Goal: Task Accomplishment & Management: Use online tool/utility

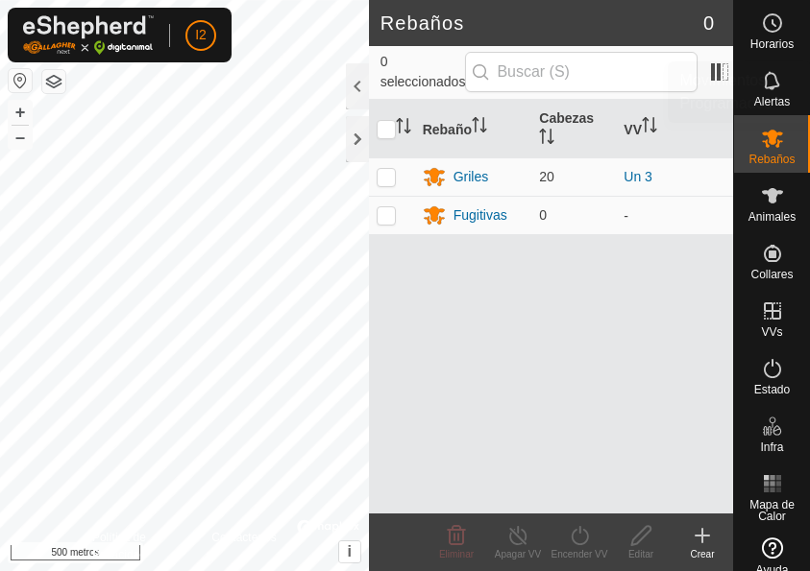
click at [765, 30] on icon at bounding box center [772, 23] width 23 height 23
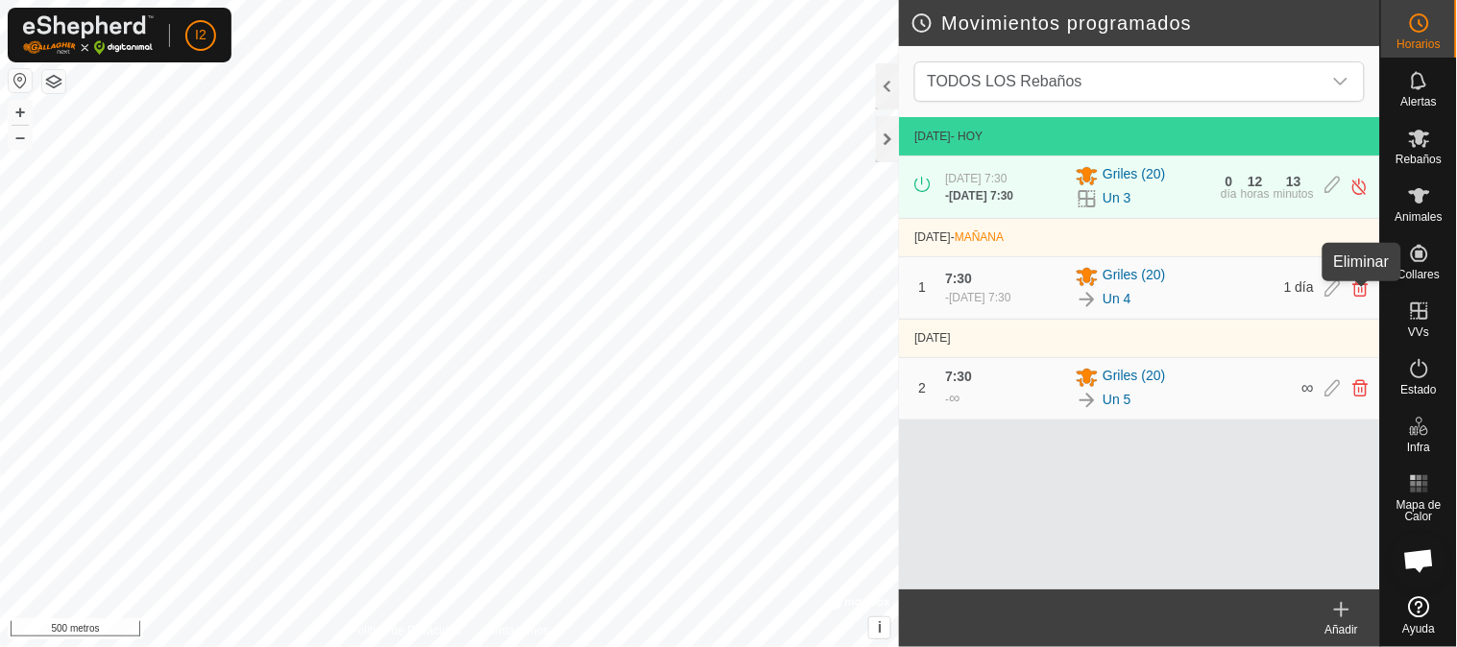
click at [809, 295] on icon at bounding box center [1360, 287] width 15 height 17
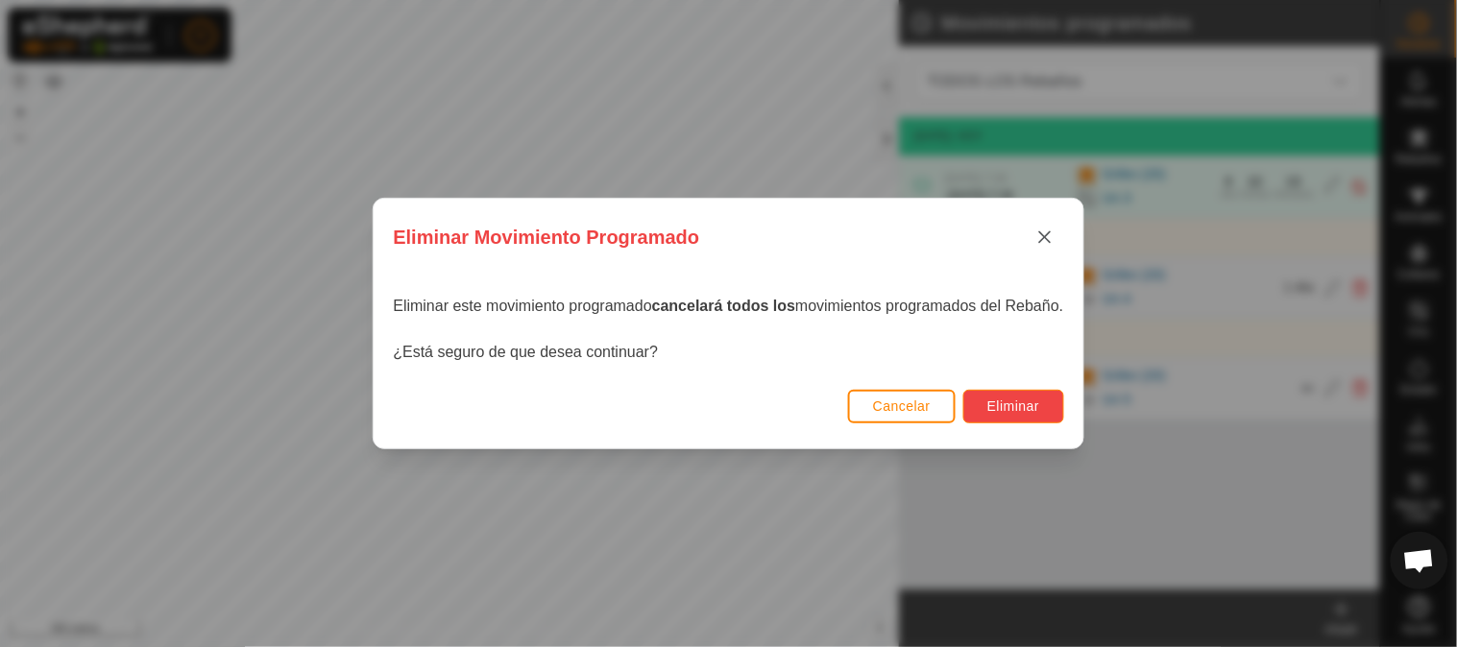
click at [809, 399] on font "Eliminar" at bounding box center [1013, 406] width 53 height 15
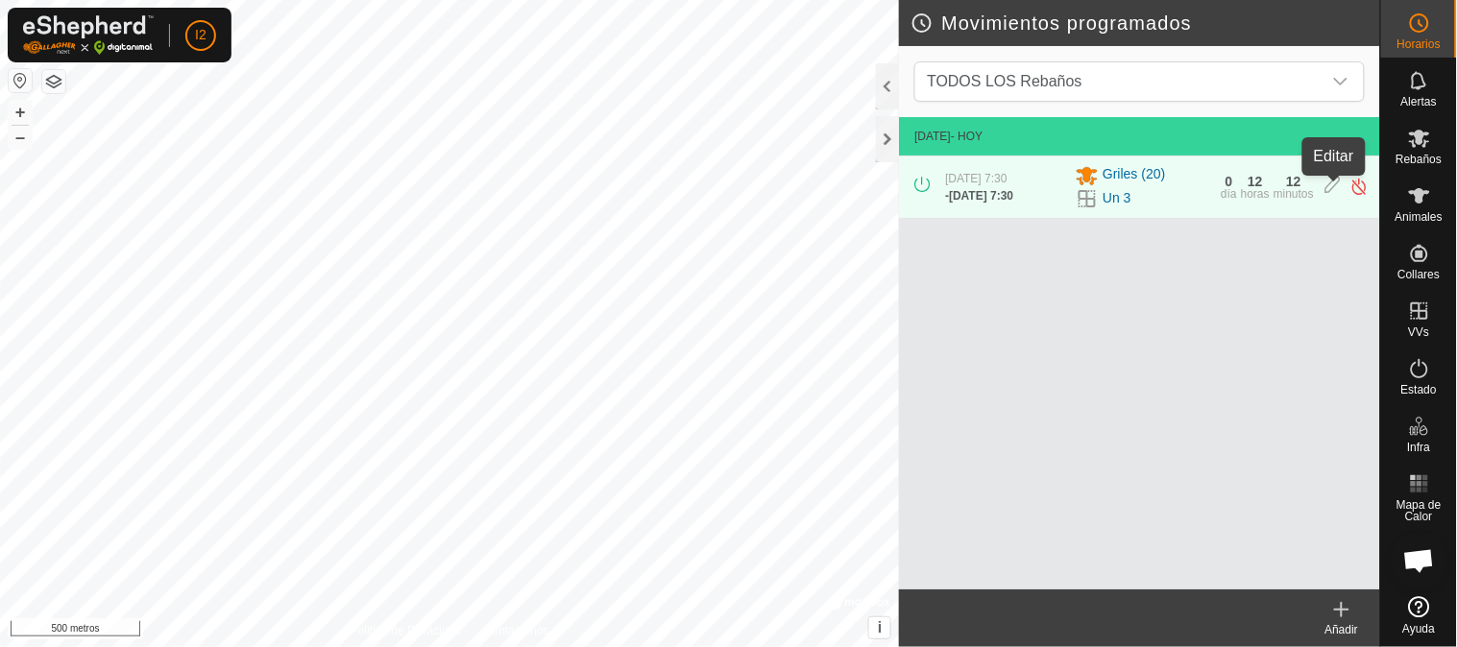
click at [809, 185] on icon at bounding box center [1332, 187] width 15 height 20
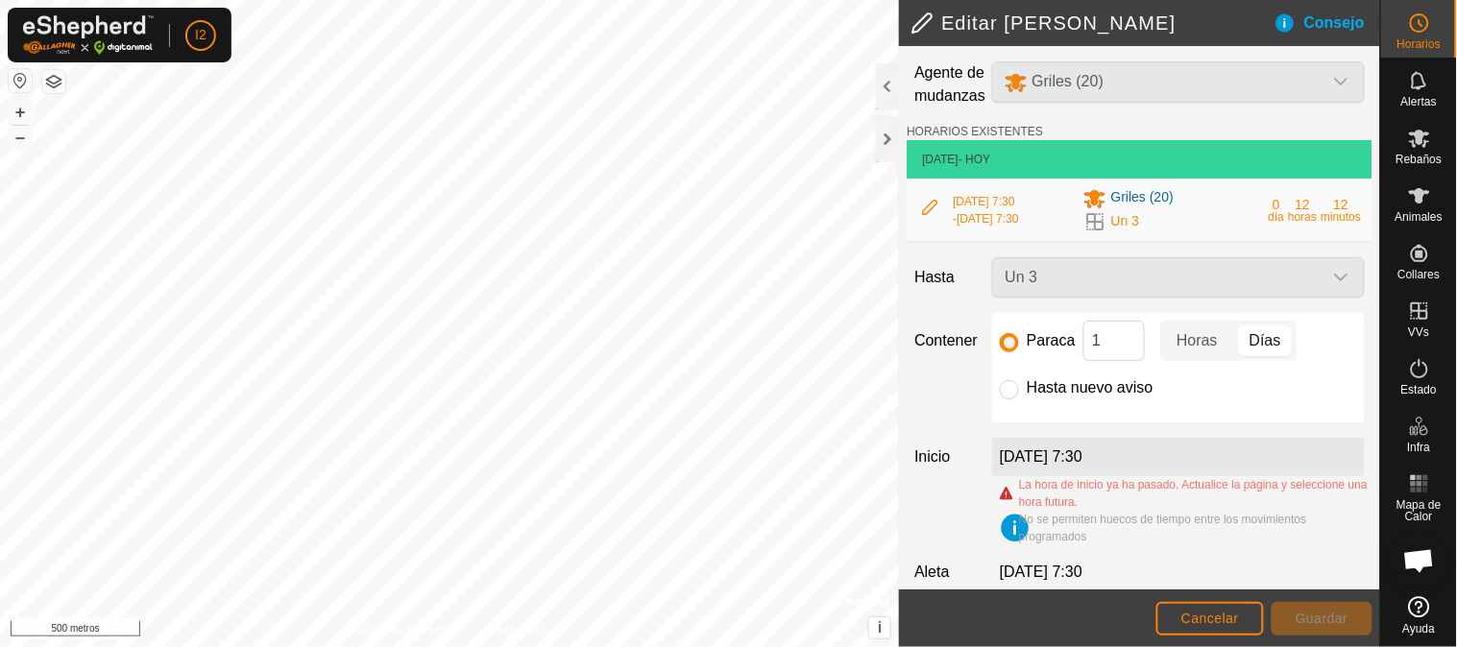
scroll to position [45, 0]
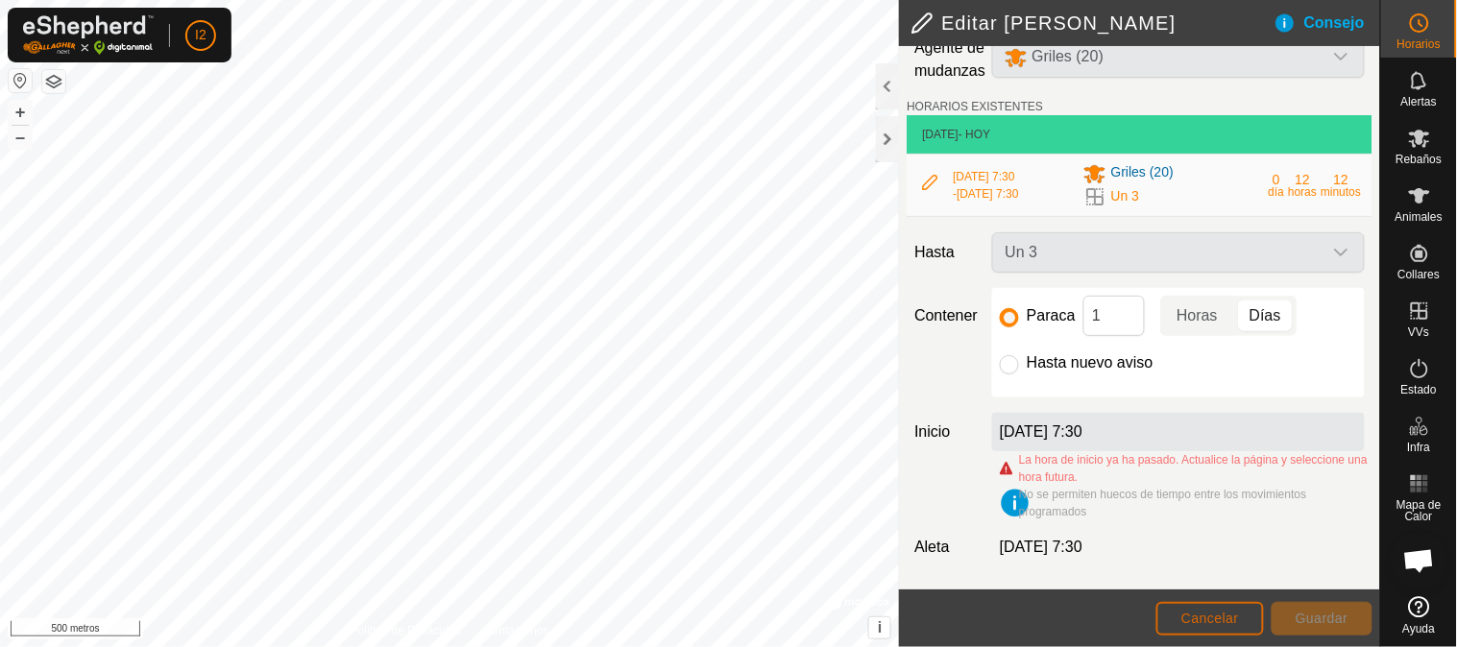
click at [809, 570] on font "Cancelar" at bounding box center [1210, 618] width 58 height 15
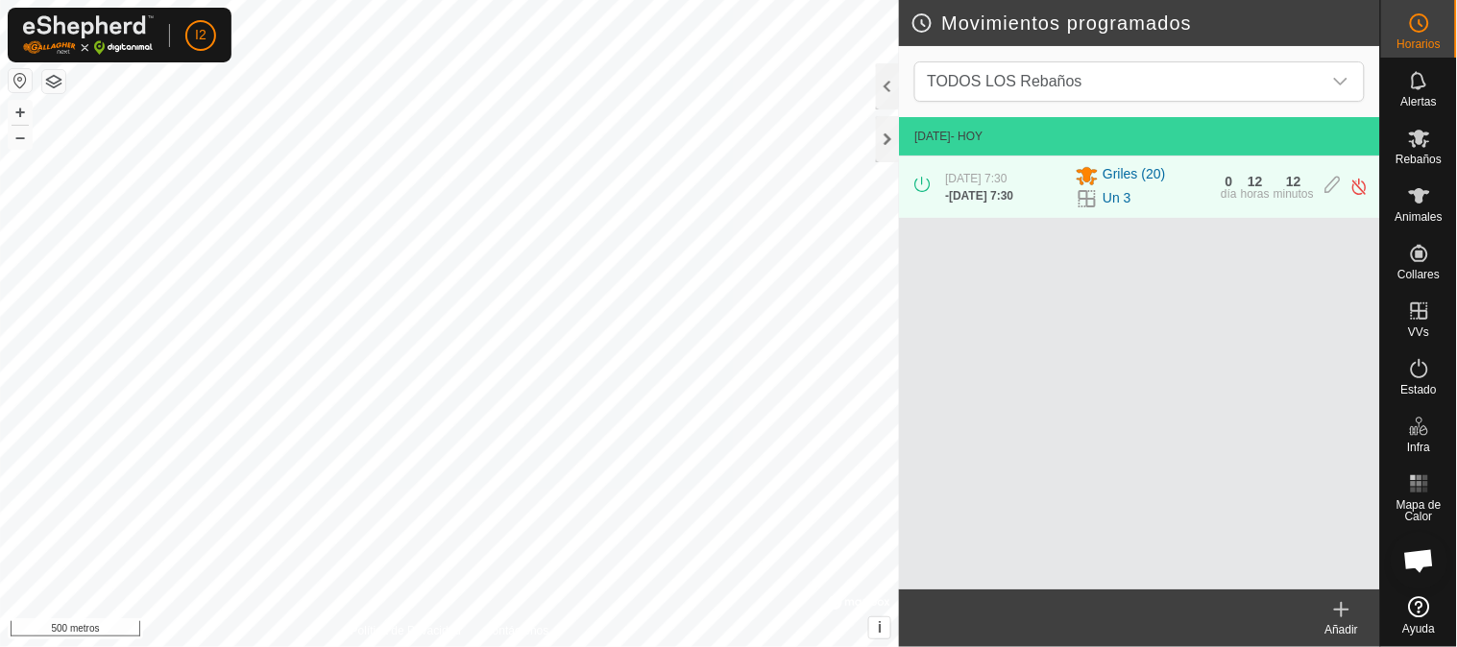
click at [809, 570] on icon at bounding box center [1341, 610] width 13 height 0
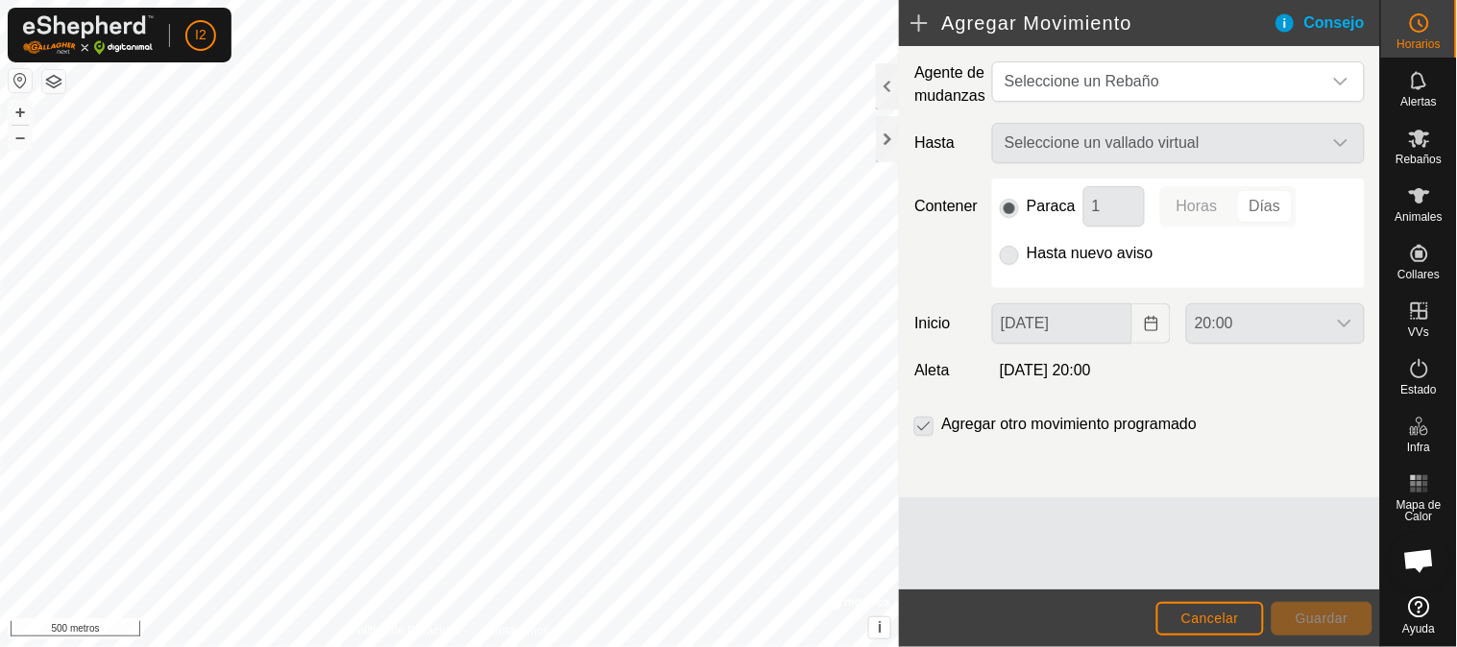
click at [809, 256] on p-radiobutton at bounding box center [1009, 253] width 19 height 23
click at [809, 86] on font "Seleccione un Rebaño" at bounding box center [1081, 81] width 155 height 16
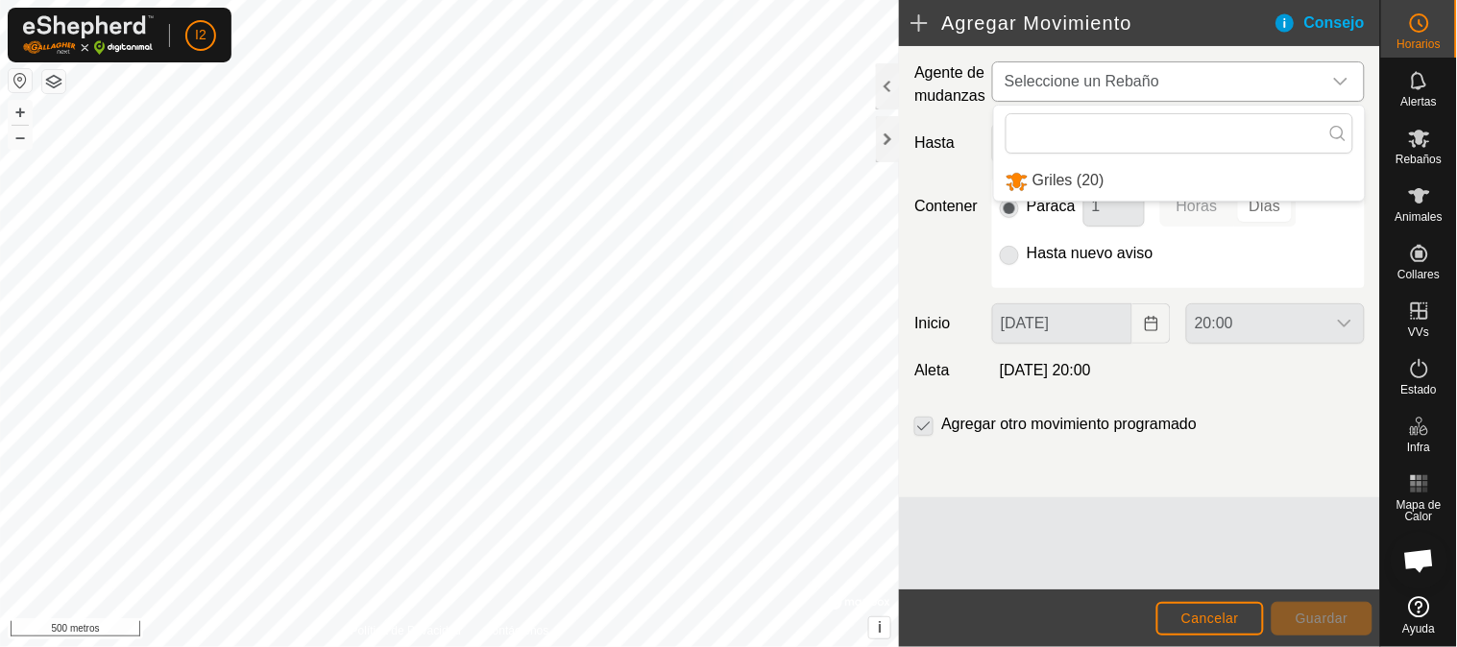
click at [809, 193] on li "Griles (20)" at bounding box center [1179, 180] width 371 height 39
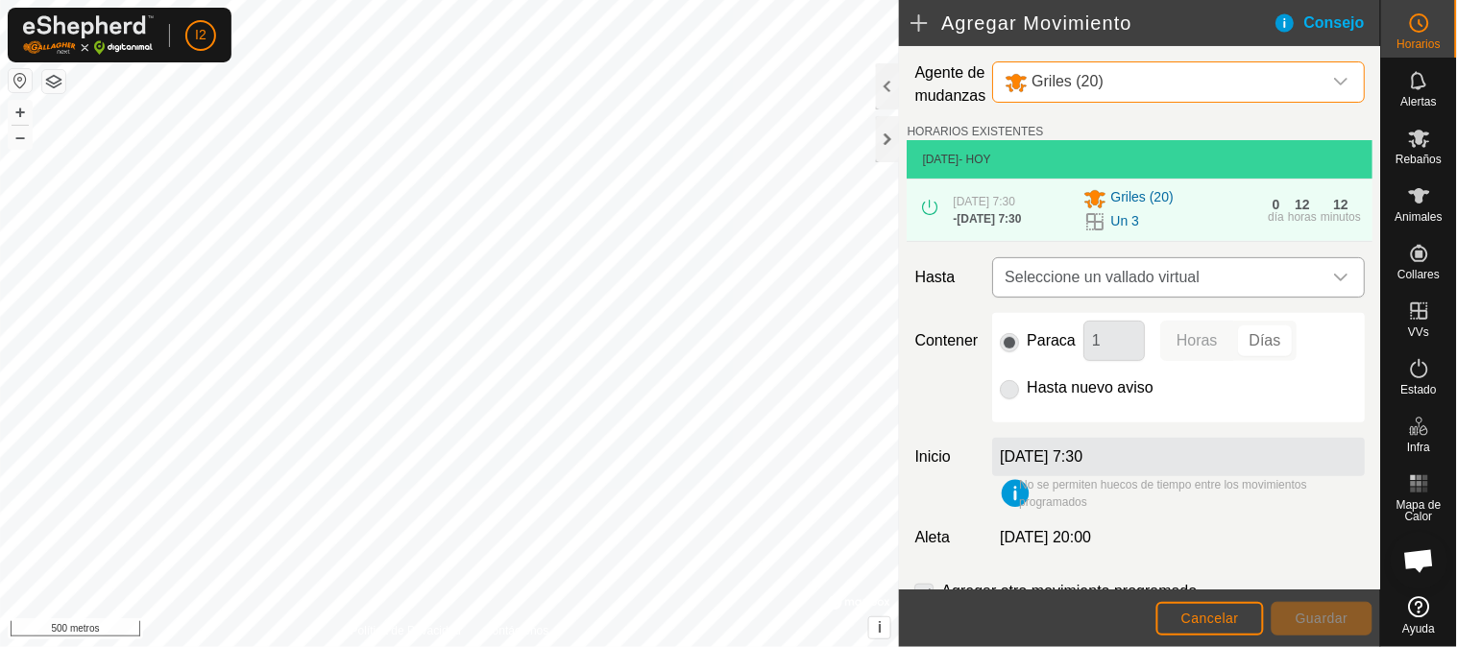
click at [809, 281] on font "Seleccione un vallado virtual" at bounding box center [1101, 277] width 195 height 16
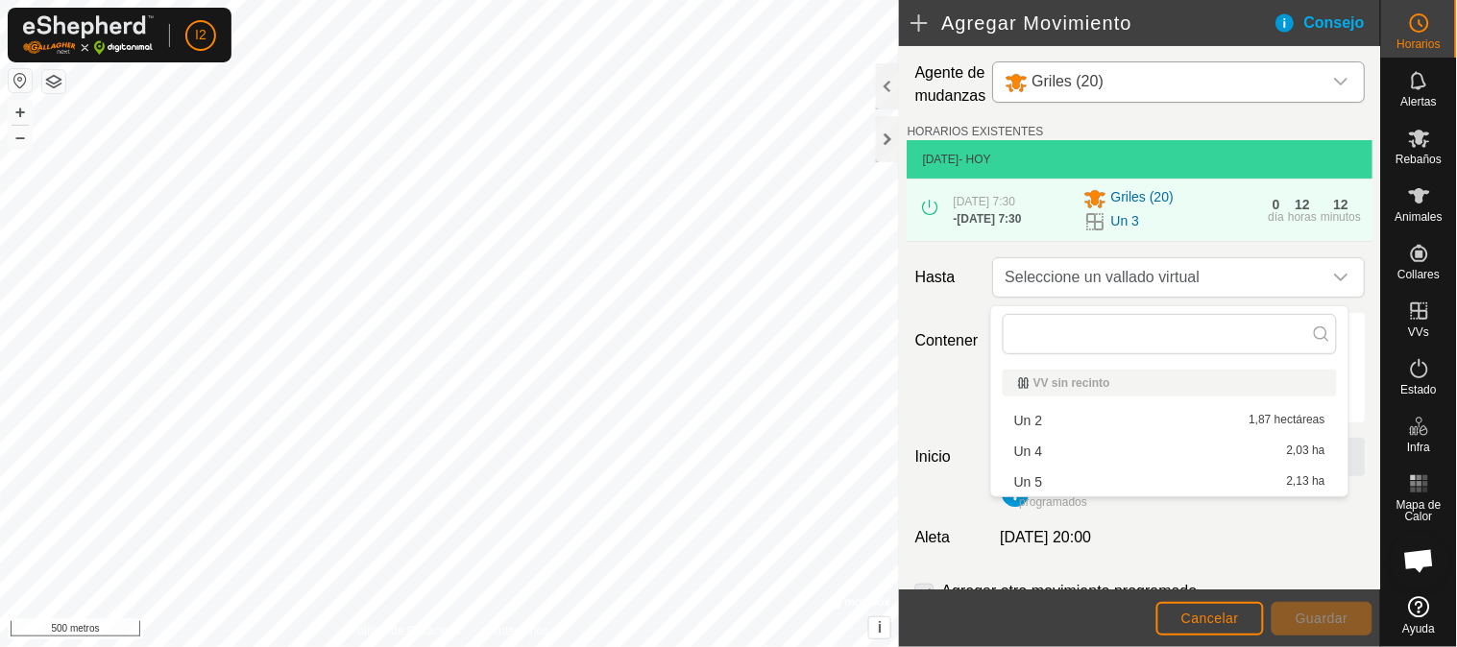
click at [809, 482] on li "Un 5 2,13 ha" at bounding box center [1170, 482] width 334 height 29
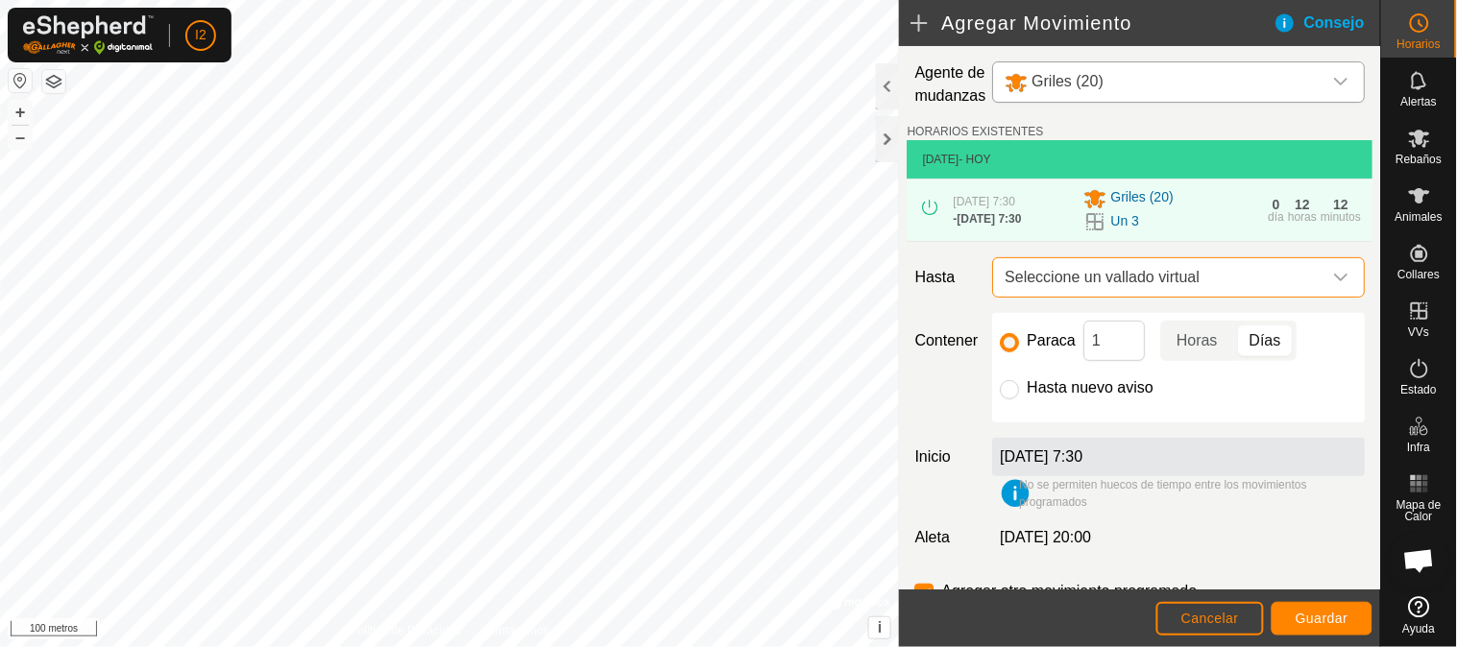
click at [809, 285] on font "Seleccione un vallado virtual" at bounding box center [1101, 277] width 195 height 16
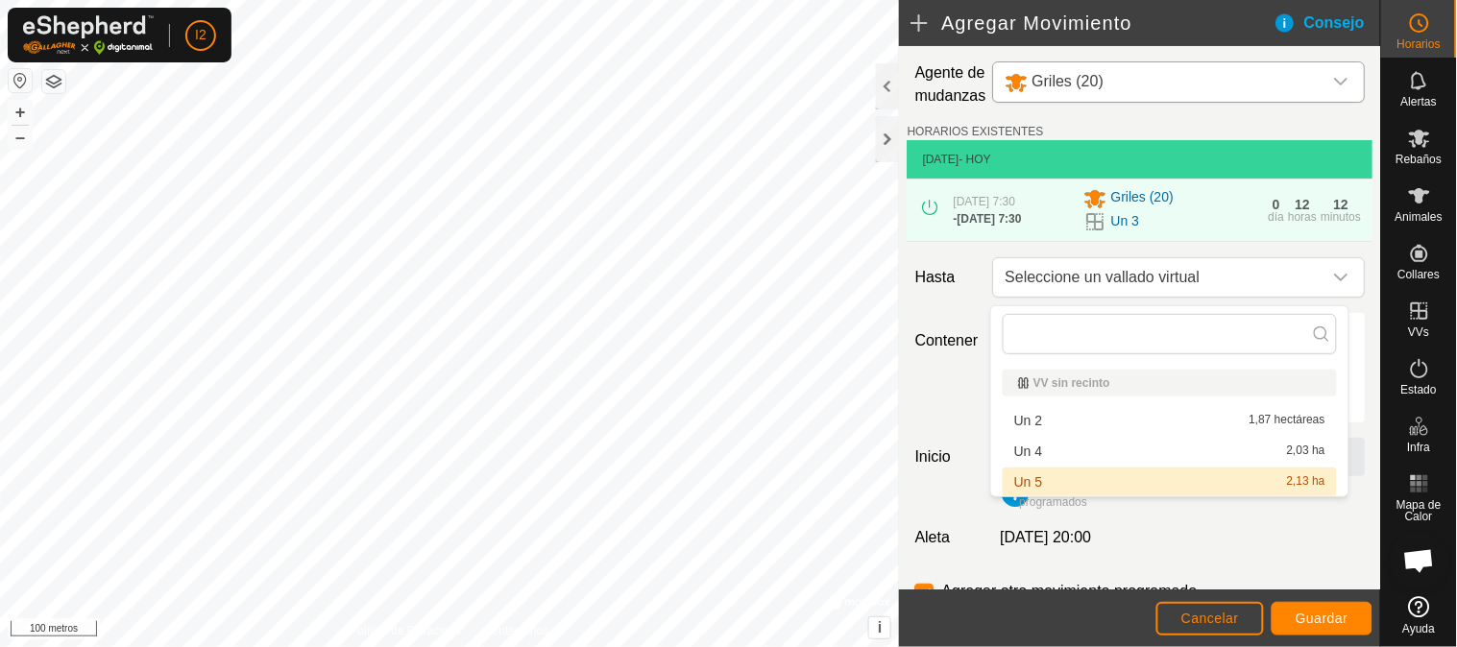
click at [809, 480] on li "Un 5 2,13 ha" at bounding box center [1170, 482] width 334 height 29
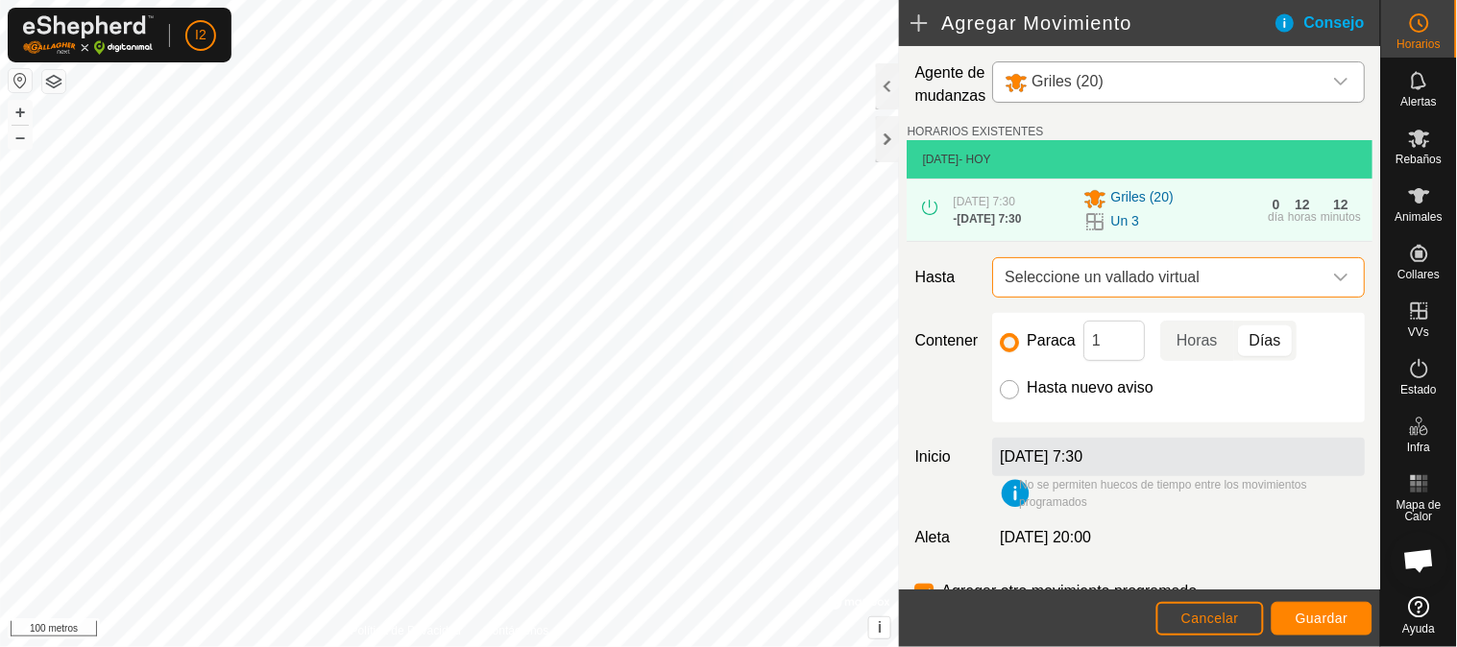
click at [809, 396] on input "Hasta nuevo aviso" at bounding box center [1009, 389] width 19 height 19
radio input "true"
checkbox input "false"
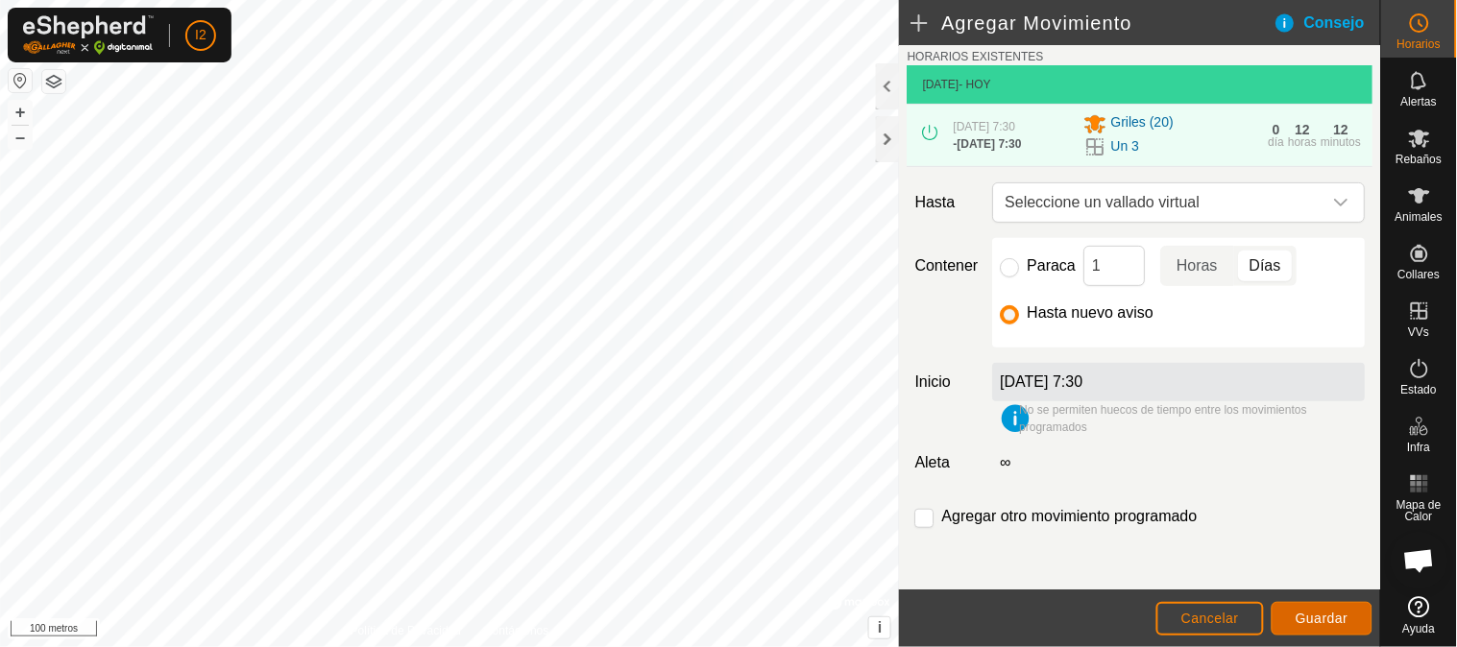
click at [809, 570] on font "Guardar" at bounding box center [1321, 618] width 53 height 15
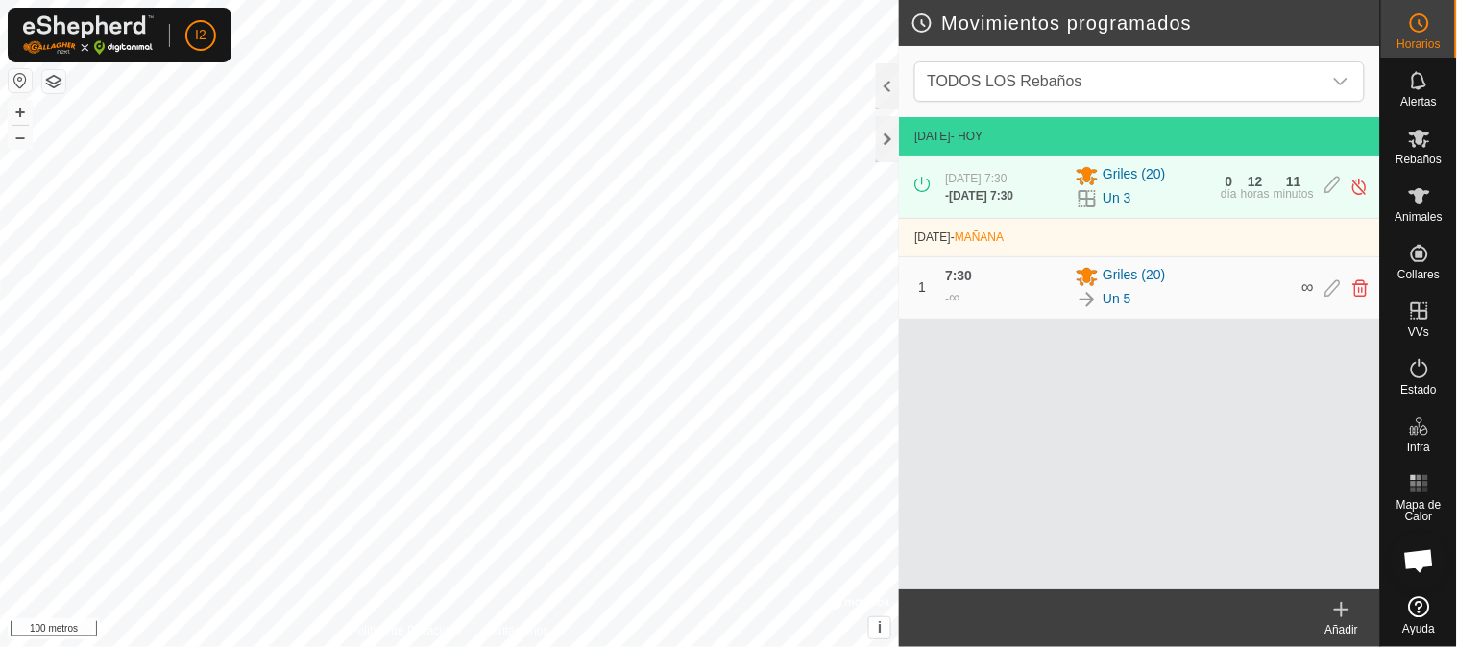
click at [809, 474] on div "[DATE] - [DATE] [DATE] 7:30 - [DATE] 7:30 Griles (20) Un 3 0 día 12 horas 11 mi…" at bounding box center [1139, 353] width 481 height 472
click at [809, 306] on font "Un 5" at bounding box center [1116, 298] width 29 height 15
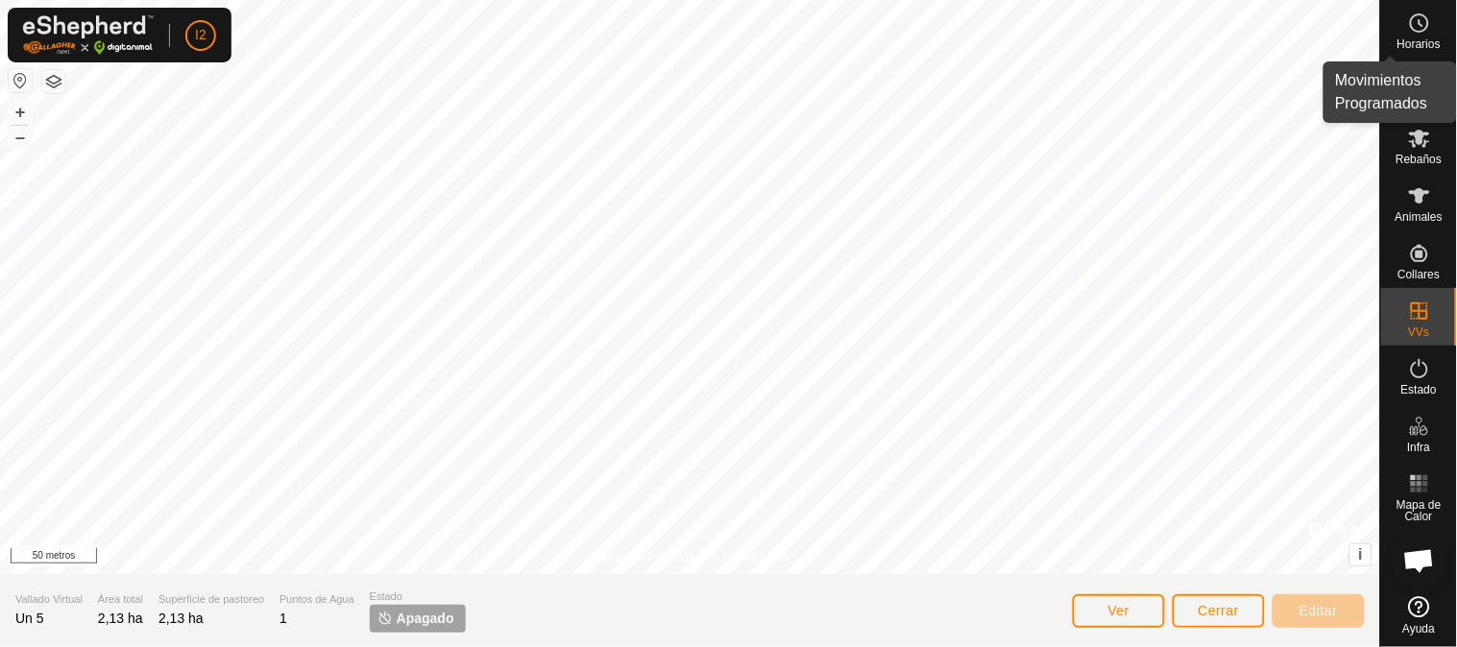
click at [809, 38] on font "Horarios" at bounding box center [1418, 43] width 43 height 13
